Goal: Information Seeking & Learning: Learn about a topic

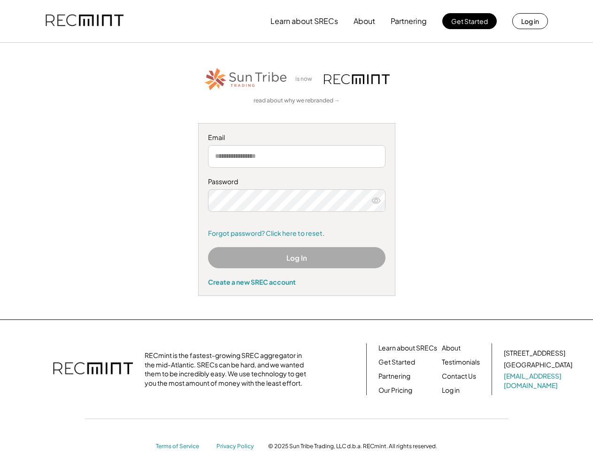
click at [296, 226] on div "Password Remember me Forgot password? Click here to reset." at bounding box center [297, 207] width 178 height 61
click at [296, 21] on button "Learn about SRECs" at bounding box center [305, 21] width 68 height 19
click at [297, 21] on button "Learn about SRECs" at bounding box center [305, 21] width 68 height 19
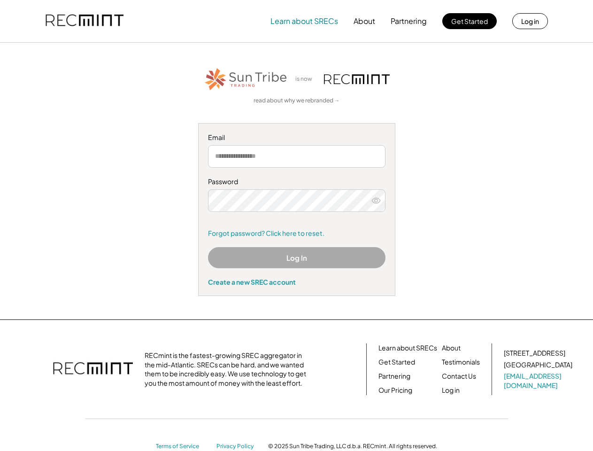
click at [85, 21] on img at bounding box center [85, 21] width 78 height 32
click at [409, 21] on button "Partnering" at bounding box center [409, 21] width 36 height 19
